Goal: Task Accomplishment & Management: Complete application form

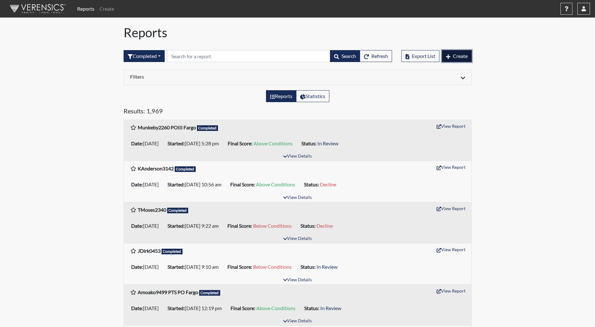
click at [457, 59] on span "Create" at bounding box center [460, 56] width 15 height 6
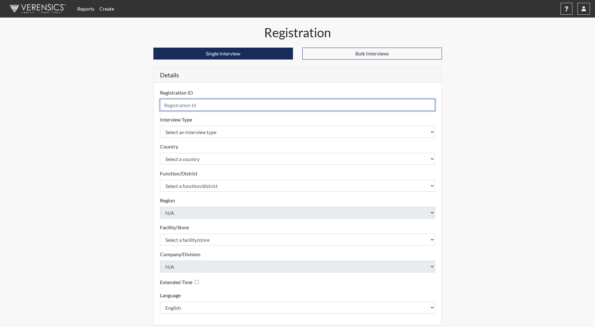
click at [265, 106] on input "text" at bounding box center [297, 105] width 275 height 12
type input "[EMAIL_ADDRESS][DOMAIN_NAME]"
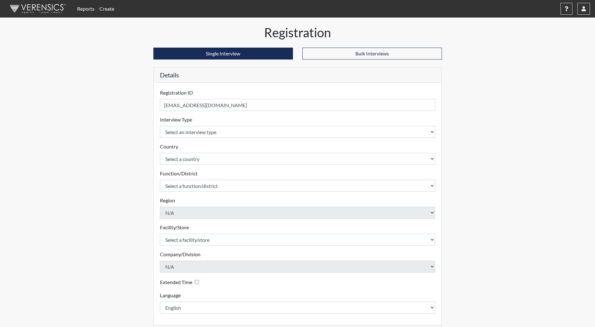
click at [242, 138] on form "Registration ID [EMAIL_ADDRESS][DOMAIN_NAME] Please provide a registration ID. …" at bounding box center [297, 201] width 275 height 225
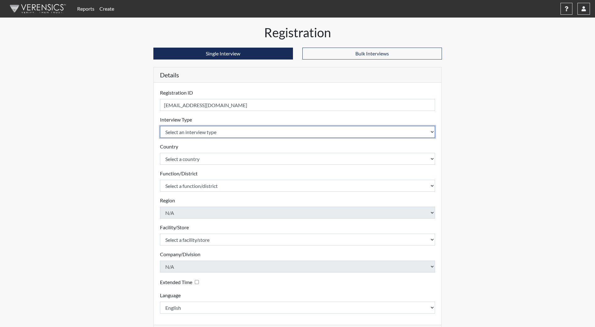
click at [248, 135] on select "Select an interview type Community Supervision Corrections Pre-Employment Pre-E…" at bounding box center [297, 132] width 275 height 12
select select "ff733e93-e1bf-11ea-9c9f-0eff0cf7eb8f"
click at [160, 126] on select "Select an interview type Community Supervision Corrections Pre-Employment Pre-E…" at bounding box center [297, 132] width 275 height 12
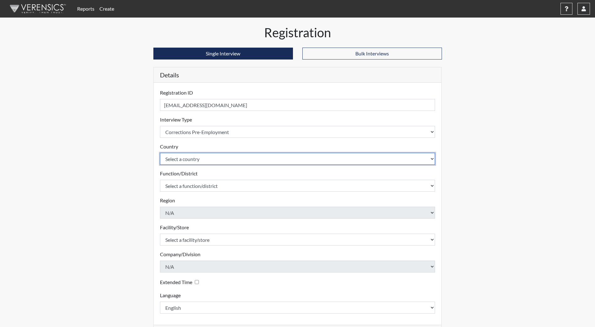
click at [228, 160] on select "Select a country [GEOGRAPHIC_DATA] [GEOGRAPHIC_DATA]" at bounding box center [297, 159] width 275 height 12
select select "united-states-of-[GEOGRAPHIC_DATA]"
click at [160, 153] on select "Select a country [GEOGRAPHIC_DATA] [GEOGRAPHIC_DATA]" at bounding box center [297, 159] width 275 height 12
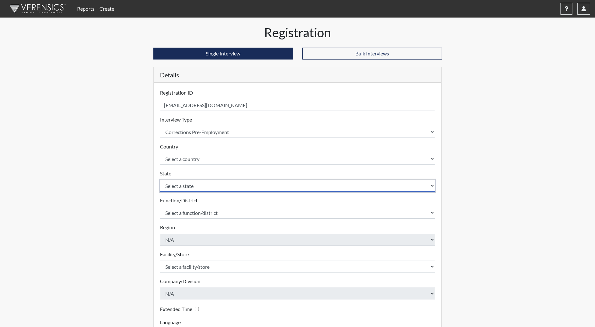
drag, startPoint x: 207, startPoint y: 187, endPoint x: 207, endPoint y: 180, distance: 6.6
click at [207, 187] on select "Select a state [US_STATE] [US_STATE] [US_STATE] [US_STATE] [US_STATE] [US_STATE…" at bounding box center [297, 186] width 275 height 12
select select "ND"
click at [160, 180] on select "Select a state [US_STATE] [US_STATE] [US_STATE] [US_STATE] [US_STATE] [US_STATE…" at bounding box center [297, 186] width 275 height 12
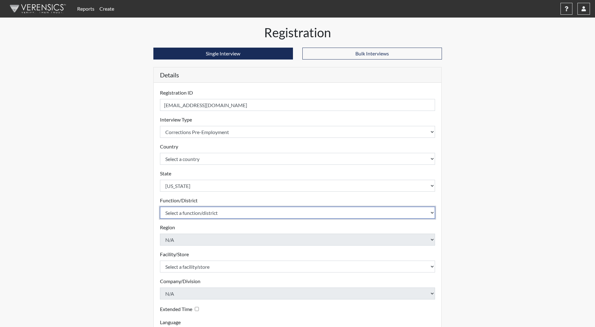
click at [202, 211] on select "Select a function/district Central Office/530 DJS Community/224 HRCC/516 JRCC/5…" at bounding box center [297, 213] width 275 height 12
select select "e2afb5f8-f4eb-4dcf-80a4-ccc1b0dc4df0"
click at [160, 207] on select "Select a function/district Central Office/530 DJS Community/224 HRCC/516 JRCC/5…" at bounding box center [297, 213] width 275 height 12
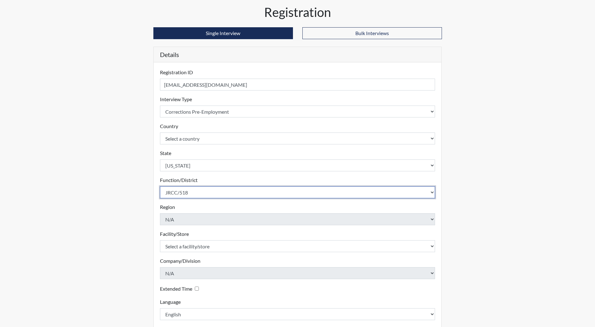
scroll to position [52, 0]
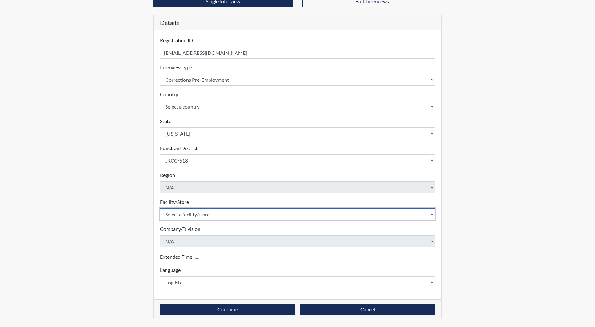
click at [203, 217] on select "Select a facility/store [GEOGRAPHIC_DATA] [PERSON_NAME][GEOGRAPHIC_DATA] [US_ST…" at bounding box center [297, 215] width 275 height 12
select select "98df86d5-ace5-42b8-a35c-ae8b77e46ca8"
click at [160, 209] on select "Select a facility/store [GEOGRAPHIC_DATA] [PERSON_NAME][GEOGRAPHIC_DATA] [US_ST…" at bounding box center [297, 215] width 275 height 12
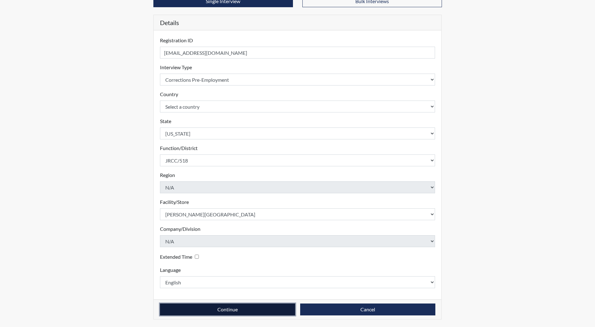
click at [248, 311] on button "Continue" at bounding box center [227, 310] width 135 height 12
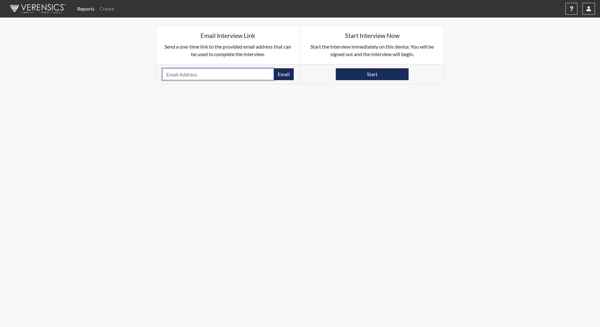
click at [191, 71] on input "email" at bounding box center [218, 74] width 112 height 12
click at [191, 75] on input "email" at bounding box center [218, 74] width 112 height 12
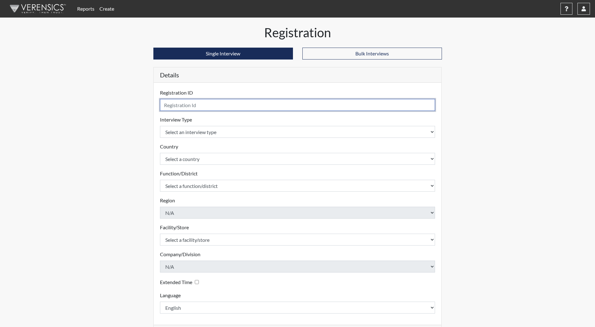
click at [189, 106] on input "text" at bounding box center [297, 105] width 275 height 12
type input "VDavis4913"
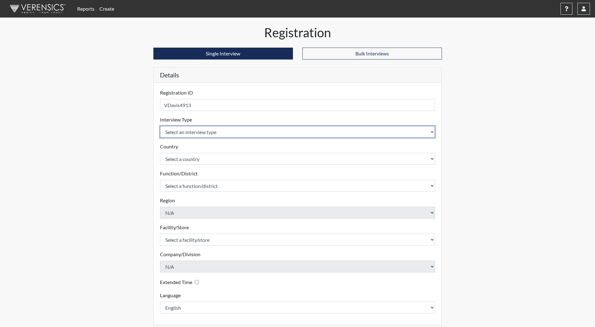
click at [235, 134] on select "Select an interview type Community Supervision Corrections Pre-Employment Pre-E…" at bounding box center [297, 132] width 275 height 12
select select "ff733e93-e1bf-11ea-9c9f-0eff0cf7eb8f"
click at [160, 126] on select "Select an interview type Community Supervision Corrections Pre-Employment Pre-E…" at bounding box center [297, 132] width 275 height 12
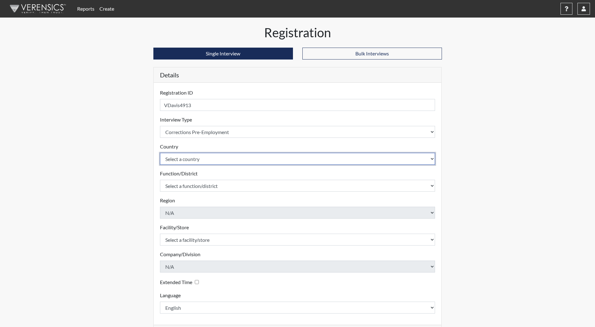
click at [225, 160] on select "Select a country [GEOGRAPHIC_DATA] [GEOGRAPHIC_DATA]" at bounding box center [297, 159] width 275 height 12
select select "united-states-of-[GEOGRAPHIC_DATA]"
click at [160, 153] on select "Select a country [GEOGRAPHIC_DATA] [GEOGRAPHIC_DATA]" at bounding box center [297, 159] width 275 height 12
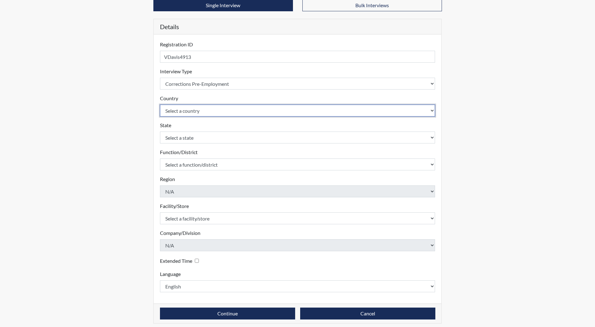
scroll to position [52, 0]
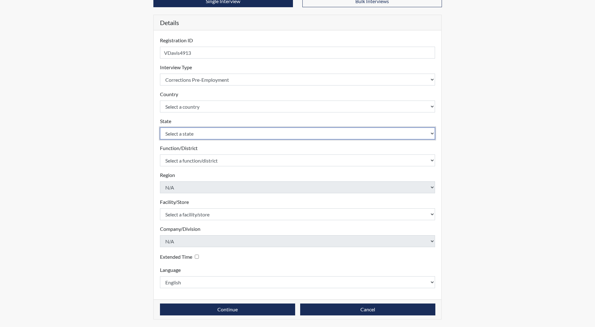
click at [206, 135] on select "Select a state [US_STATE] [US_STATE] [US_STATE] [US_STATE] [US_STATE] [US_STATE…" at bounding box center [297, 134] width 275 height 12
select select "ND"
click at [160, 128] on select "Select a state [US_STATE] [US_STATE] [US_STATE] [US_STATE] [US_STATE] [US_STATE…" at bounding box center [297, 134] width 275 height 12
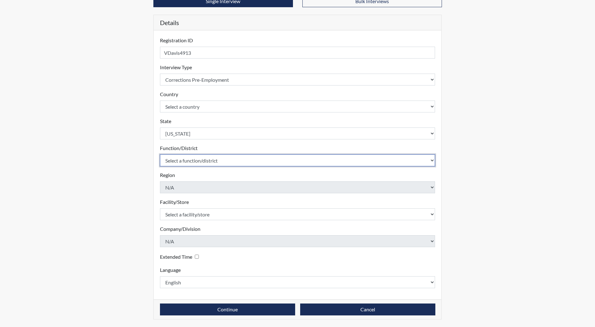
click at [204, 162] on select "Select a function/district Central Office/530 DJS Community/224 HRCC/516 JRCC/5…" at bounding box center [297, 161] width 275 height 12
select select "e2afb5f8-f4eb-4dcf-80a4-ccc1b0dc4df0"
click at [160, 155] on select "Select a function/district Central Office/530 DJS Community/224 HRCC/516 JRCC/5…" at bounding box center [297, 161] width 275 height 12
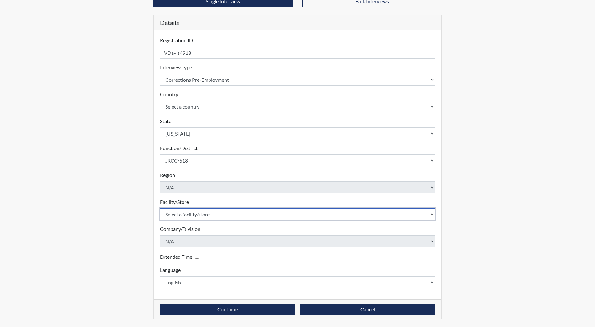
click at [197, 213] on select "Select a facility/store [GEOGRAPHIC_DATA] [PERSON_NAME][GEOGRAPHIC_DATA] [US_ST…" at bounding box center [297, 215] width 275 height 12
select select "98df86d5-ace5-42b8-a35c-ae8b77e46ca8"
click at [160, 209] on select "Select a facility/store [GEOGRAPHIC_DATA] [PERSON_NAME][GEOGRAPHIC_DATA] [US_ST…" at bounding box center [297, 215] width 275 height 12
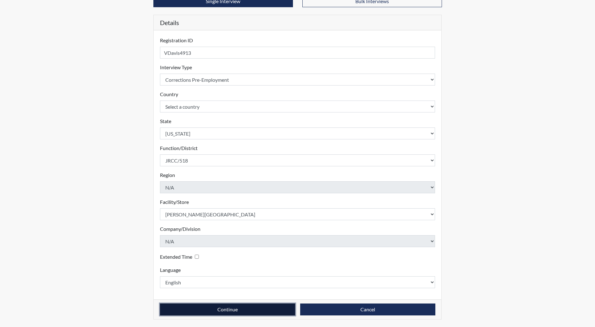
click at [222, 305] on button "Continue" at bounding box center [227, 310] width 135 height 12
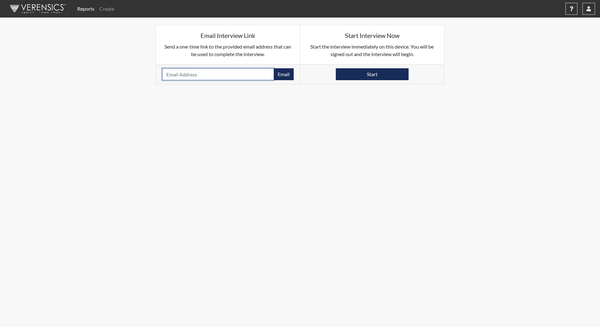
click at [184, 77] on input "email" at bounding box center [218, 74] width 112 height 12
type input "[EMAIL_ADDRESS][DOMAIN_NAME]"
click at [280, 72] on button "Email" at bounding box center [284, 74] width 20 height 12
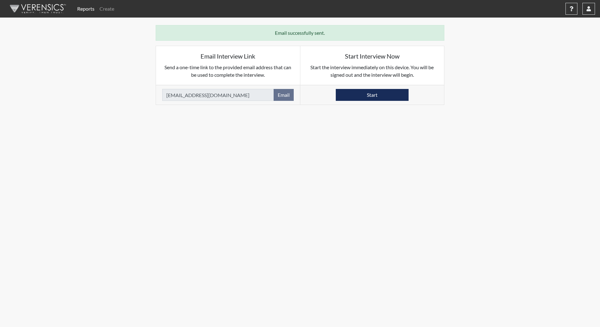
click at [50, 8] on img at bounding box center [37, 8] width 72 height 19
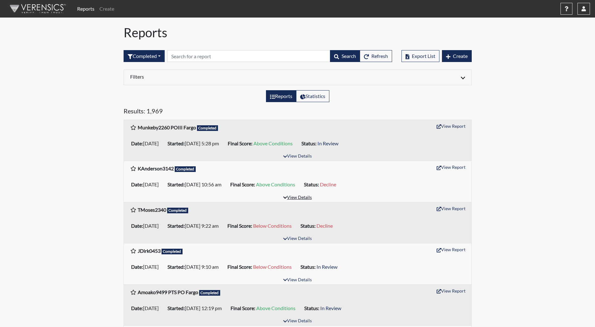
click at [303, 202] on button "View Details" at bounding box center [297, 198] width 34 height 8
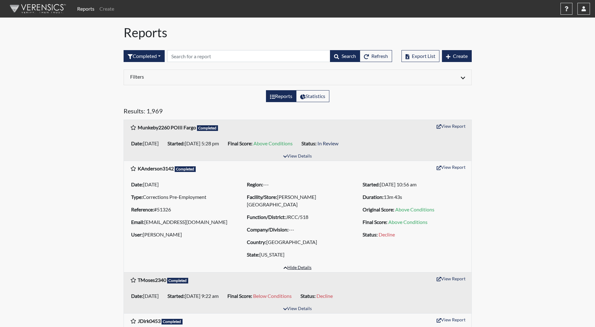
click at [298, 269] on button "Hide Details" at bounding box center [298, 268] width 34 height 8
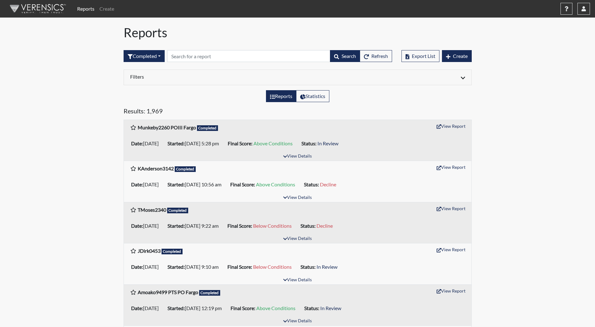
click at [50, 13] on img at bounding box center [37, 8] width 72 height 19
